Goal: Information Seeking & Learning: Learn about a topic

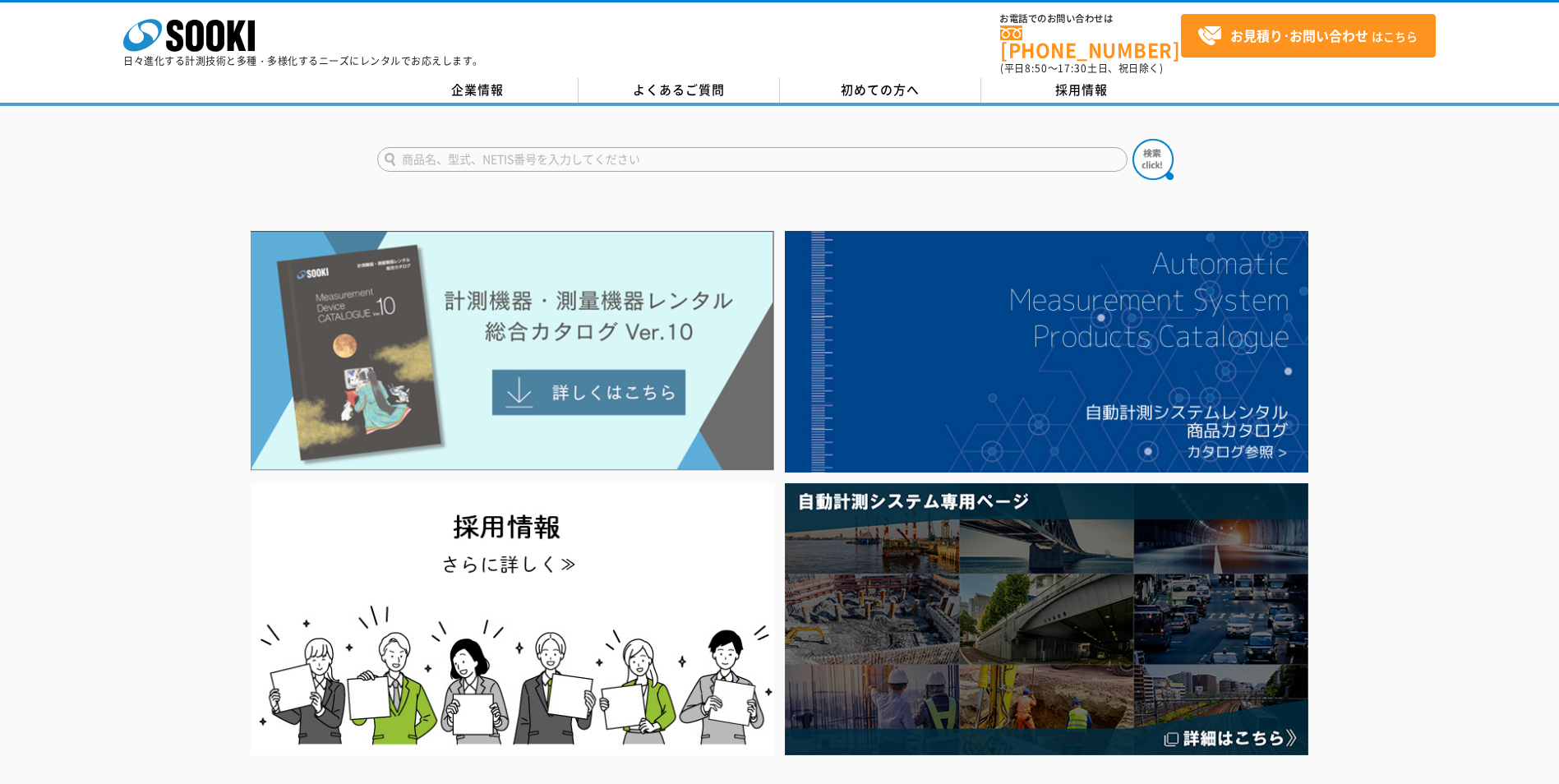
scroll to position [165, 0]
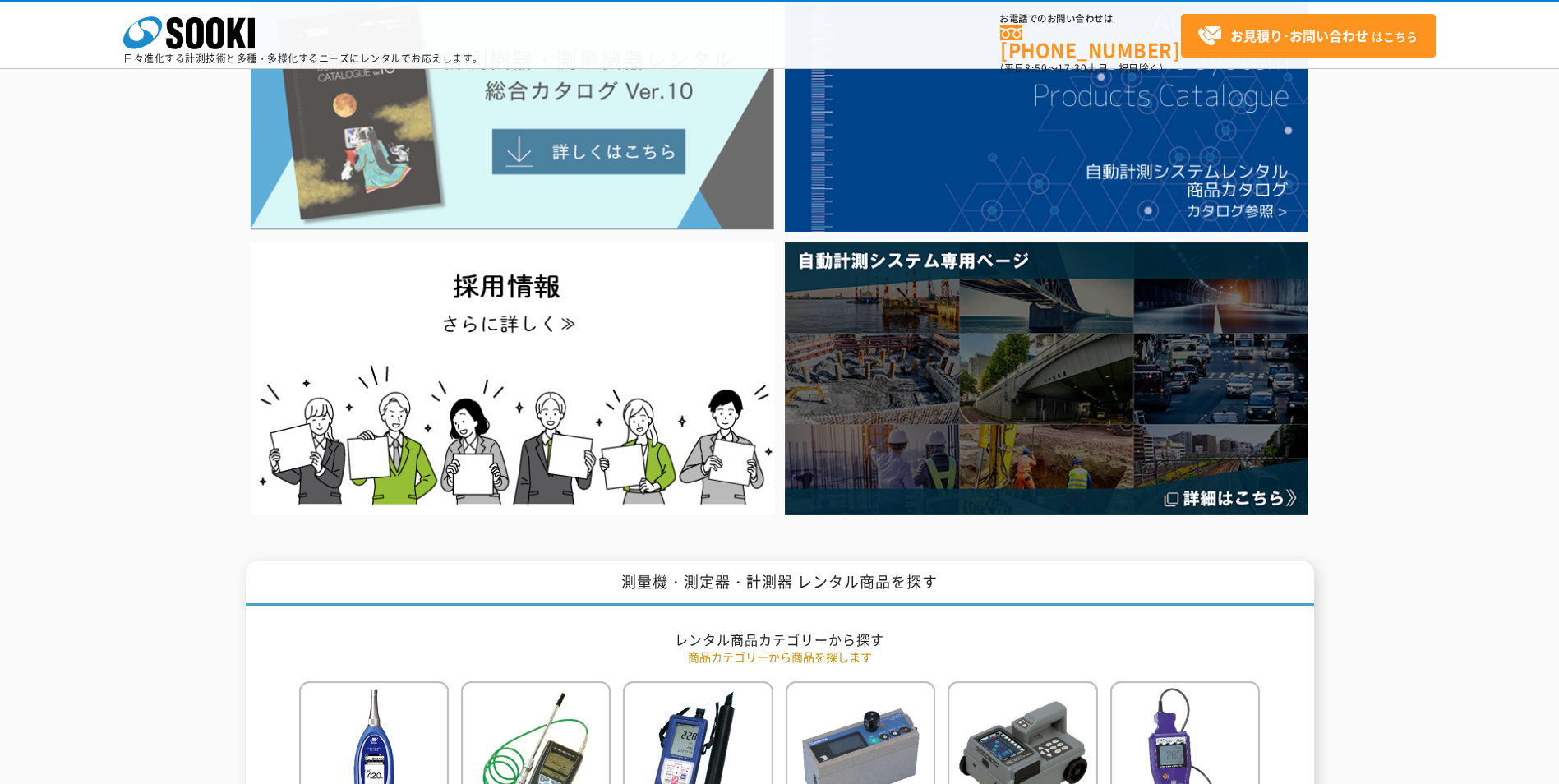
click at [547, 161] on img at bounding box center [512, 109] width 524 height 240
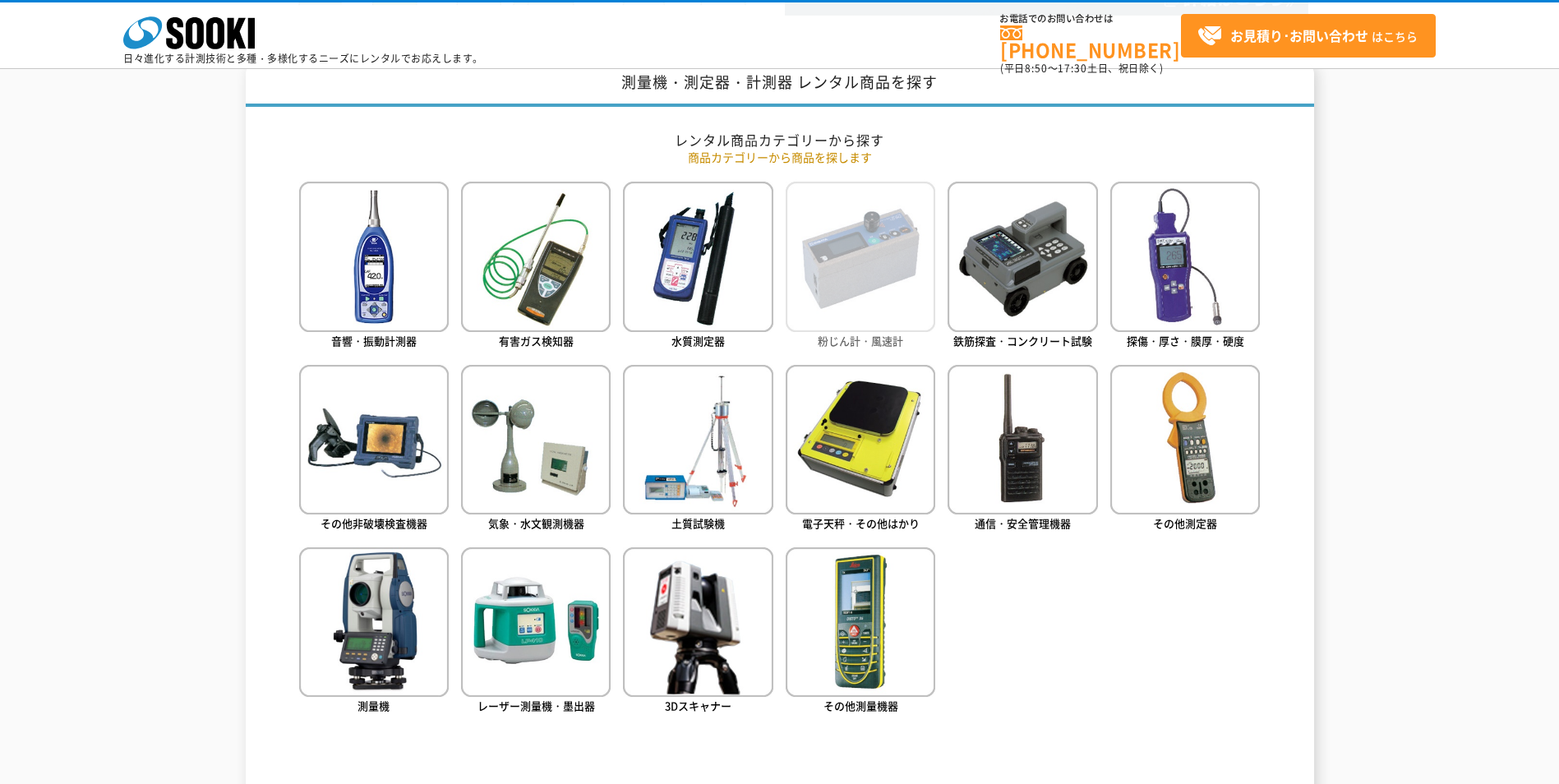
scroll to position [903, 0]
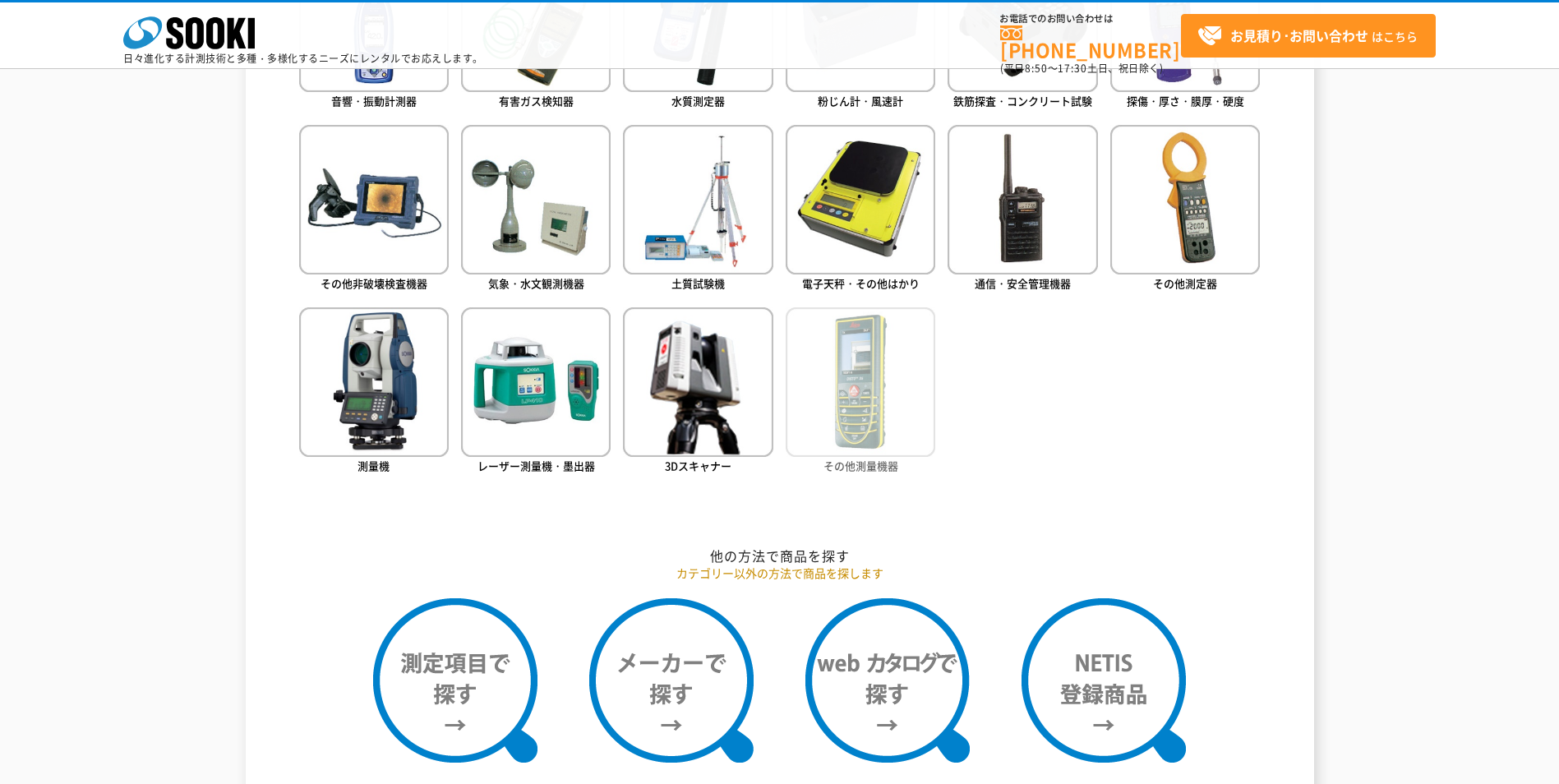
click at [845, 393] on img at bounding box center [860, 382] width 149 height 149
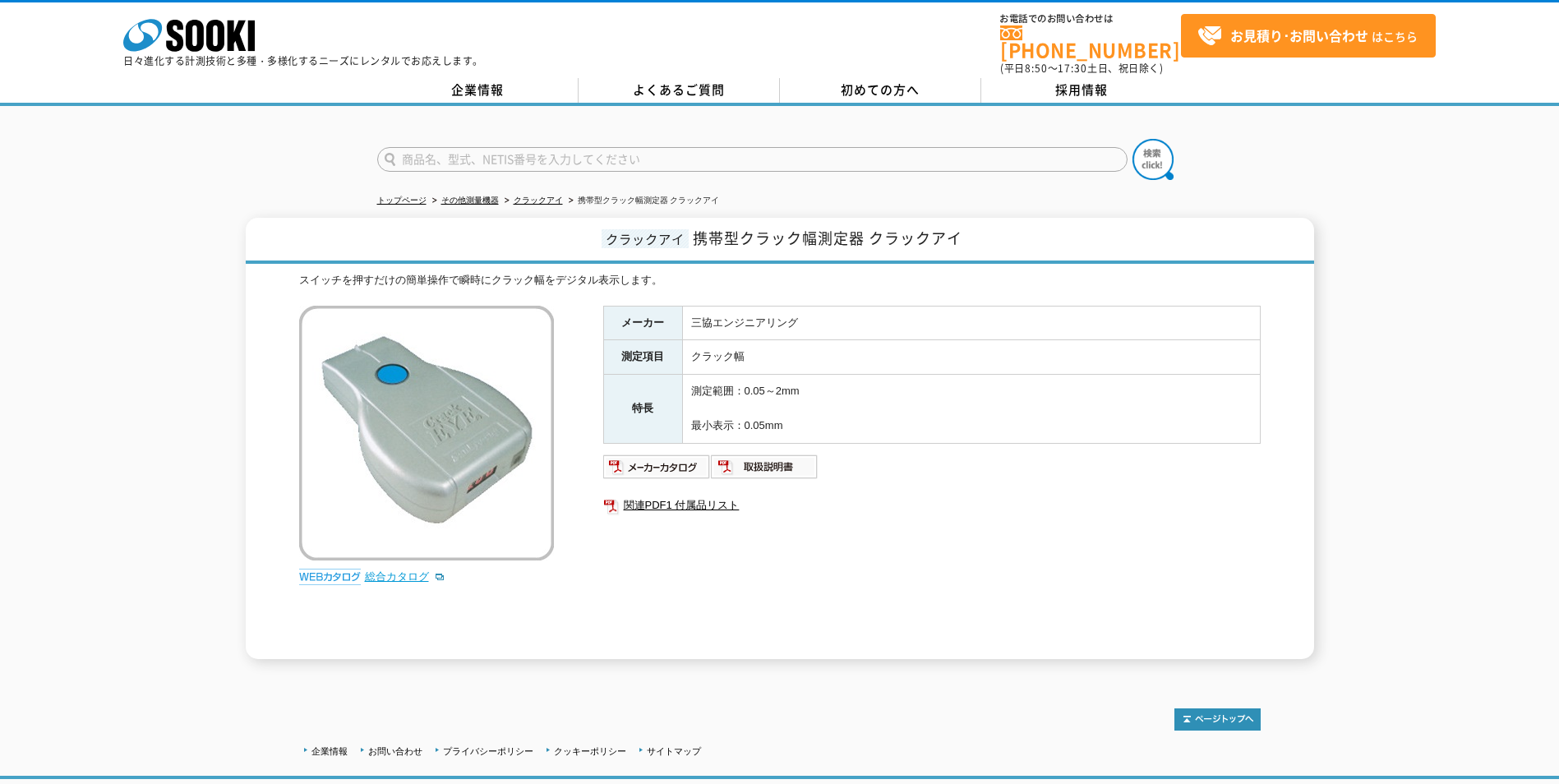
click at [390, 570] on link "総合カタログ" at bounding box center [404, 576] width 81 height 13
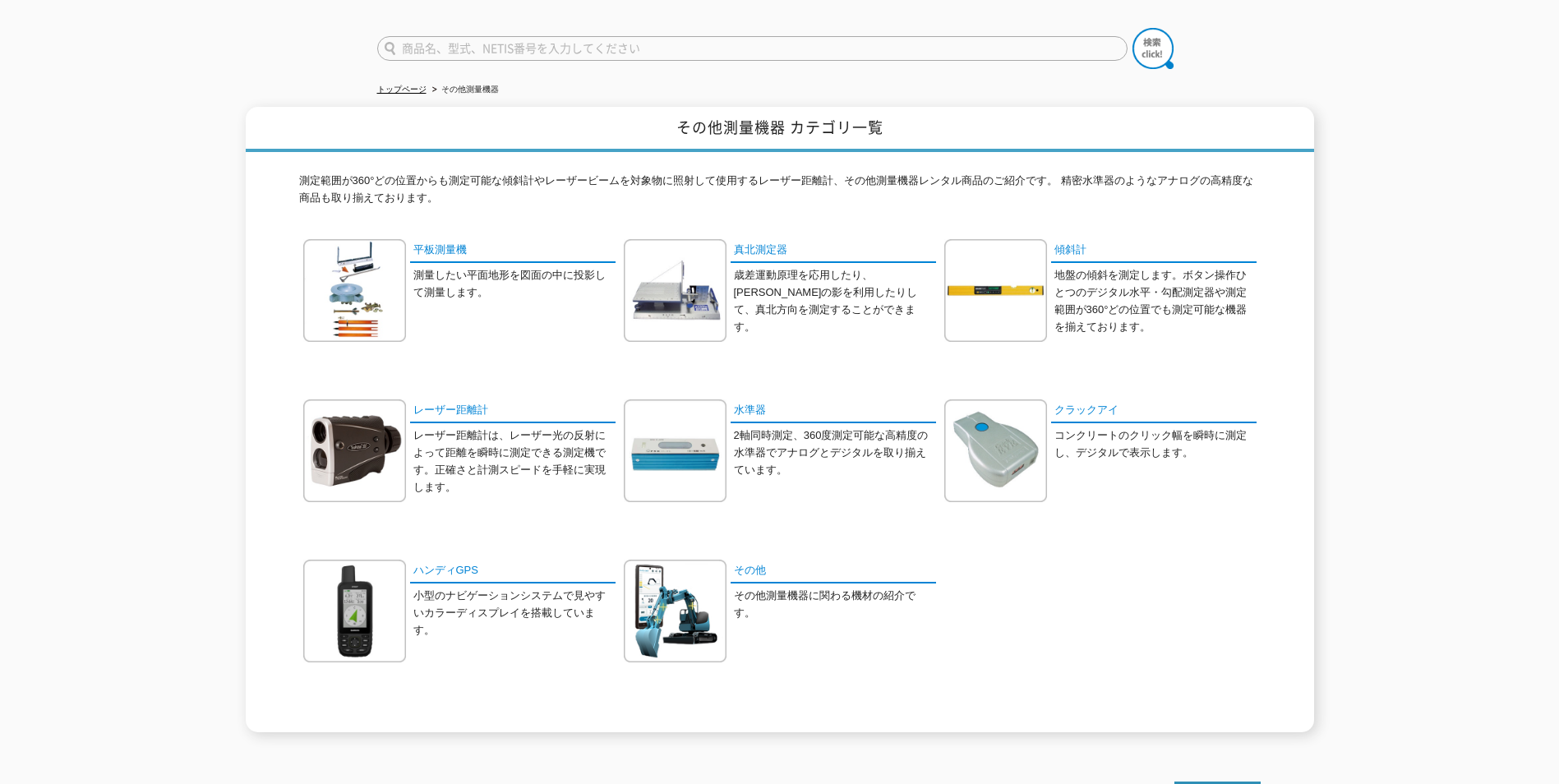
scroll to position [82, 0]
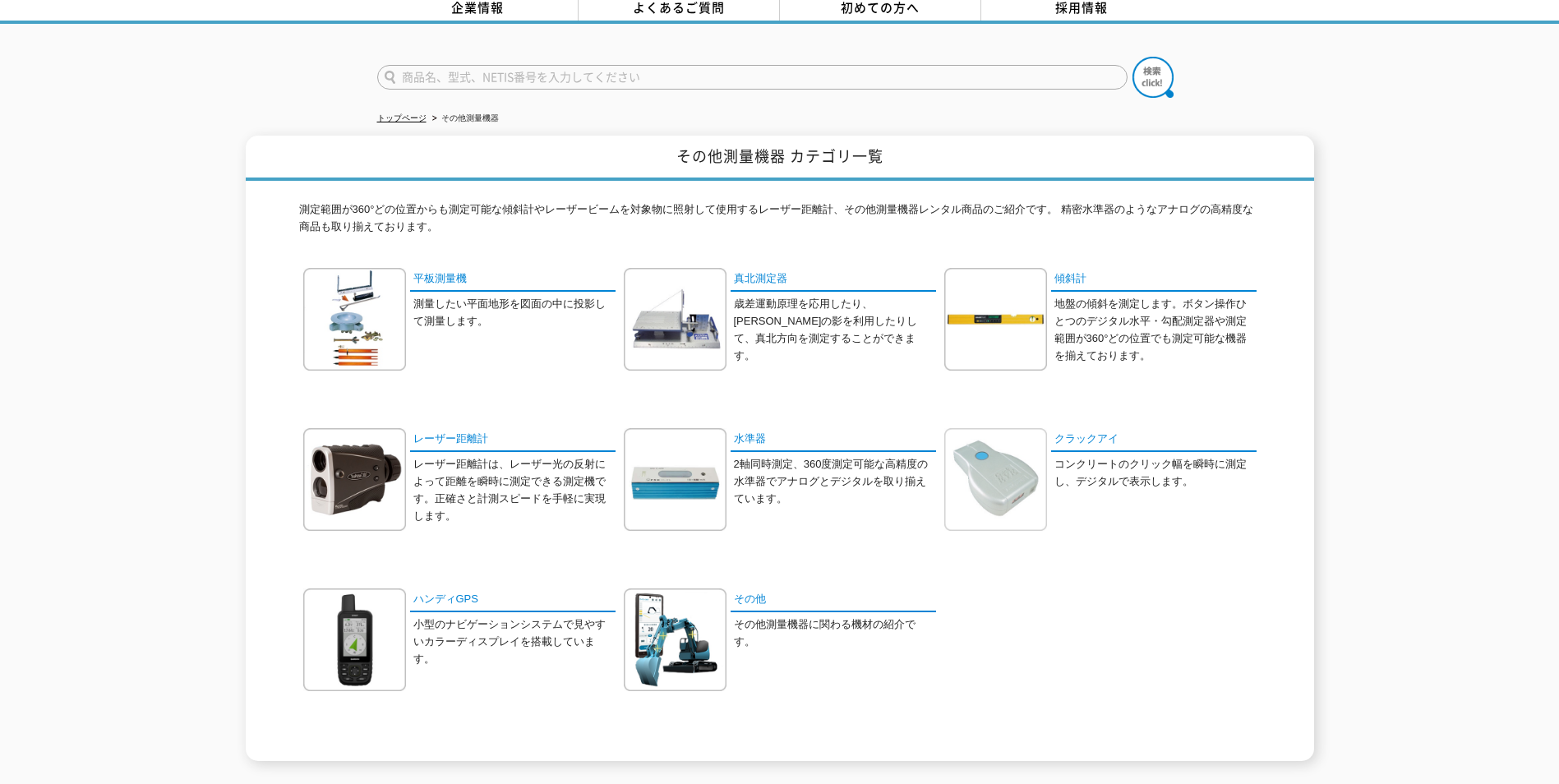
click at [1015, 473] on img at bounding box center [996, 479] width 103 height 103
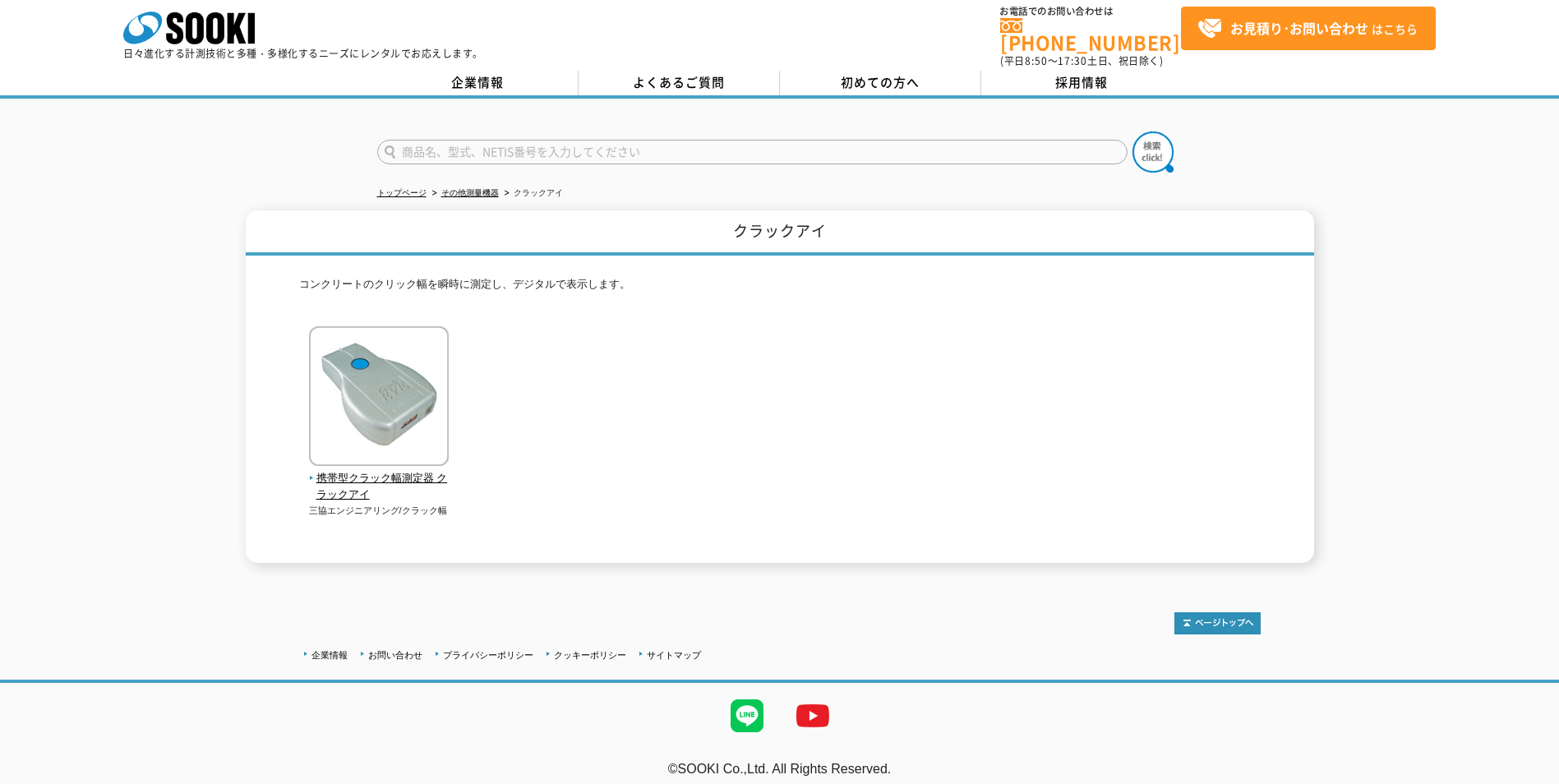
scroll to position [10, 0]
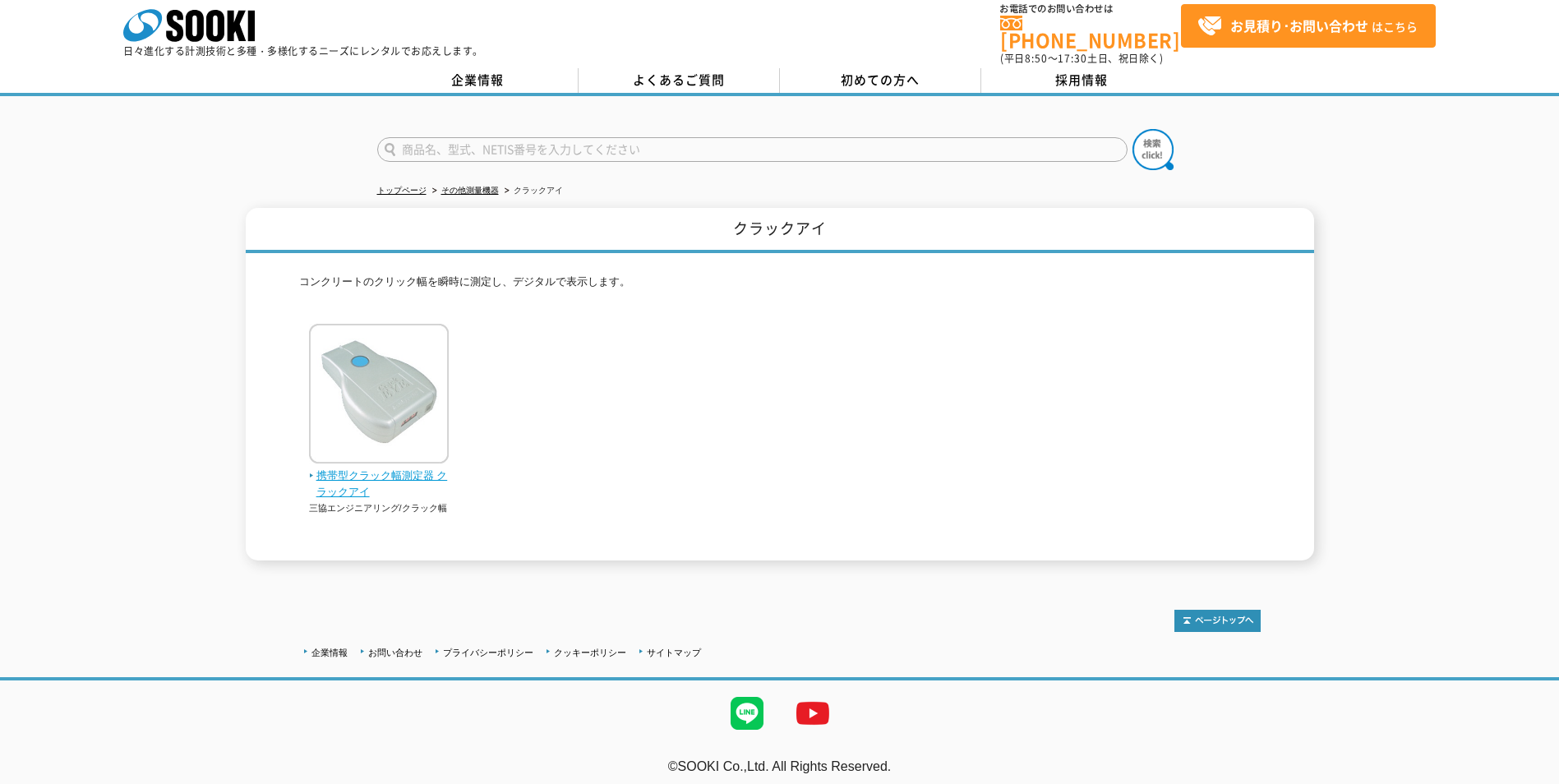
click at [419, 468] on span "携帯型クラック幅測定器 クラックアイ" at bounding box center [379, 485] width 140 height 34
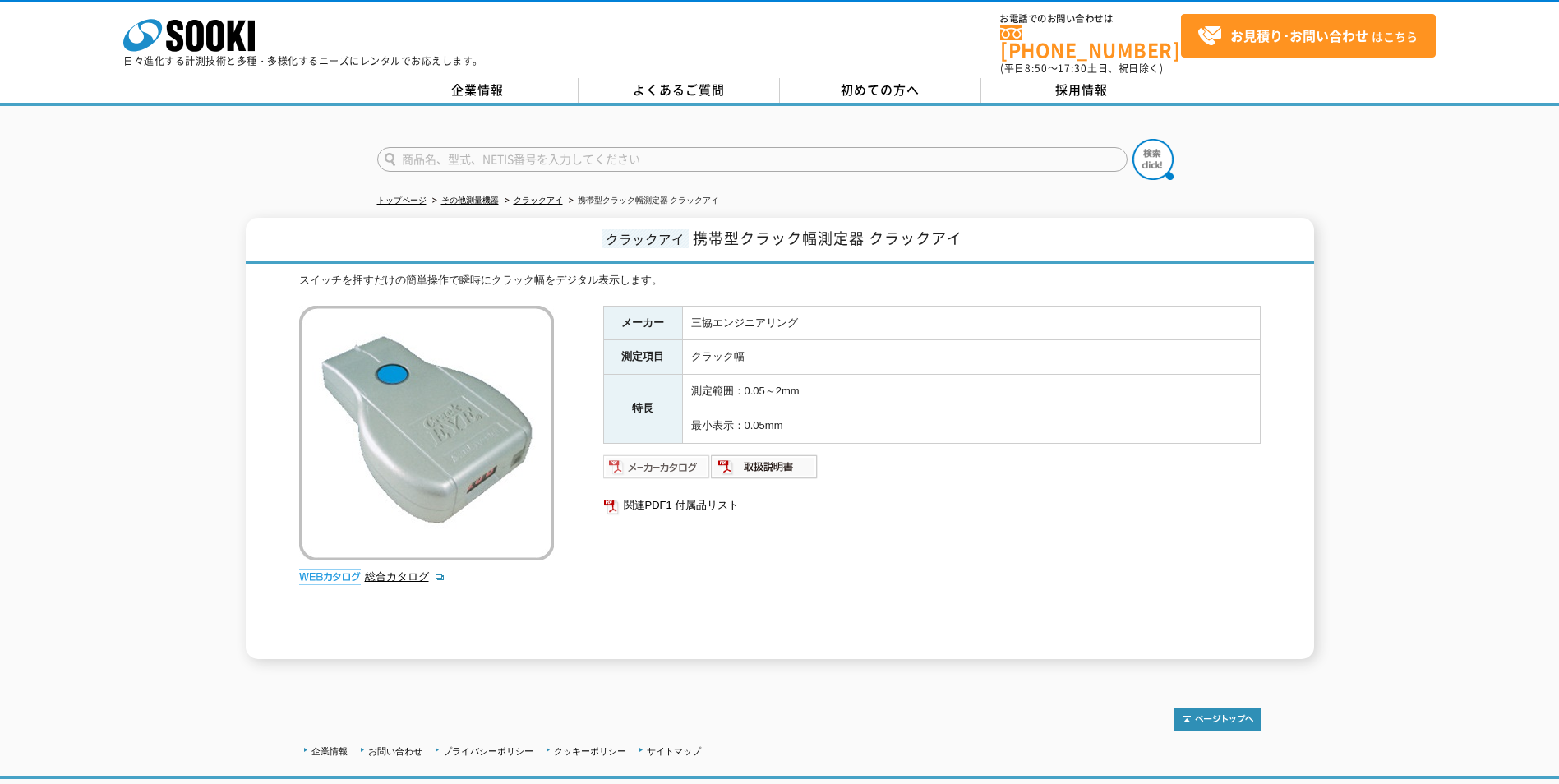
drag, startPoint x: 651, startPoint y: 460, endPoint x: 632, endPoint y: 449, distance: 22.0
click at [650, 458] on img at bounding box center [657, 466] width 108 height 26
click at [883, 192] on ul "トップページ その他測量機器 クラックアイ 携帯型クラック幅測定器 クラックアイ" at bounding box center [780, 200] width 805 height 33
click at [665, 456] on img at bounding box center [657, 466] width 108 height 26
click at [689, 457] on img at bounding box center [657, 466] width 108 height 26
